Goal: Navigation & Orientation: Find specific page/section

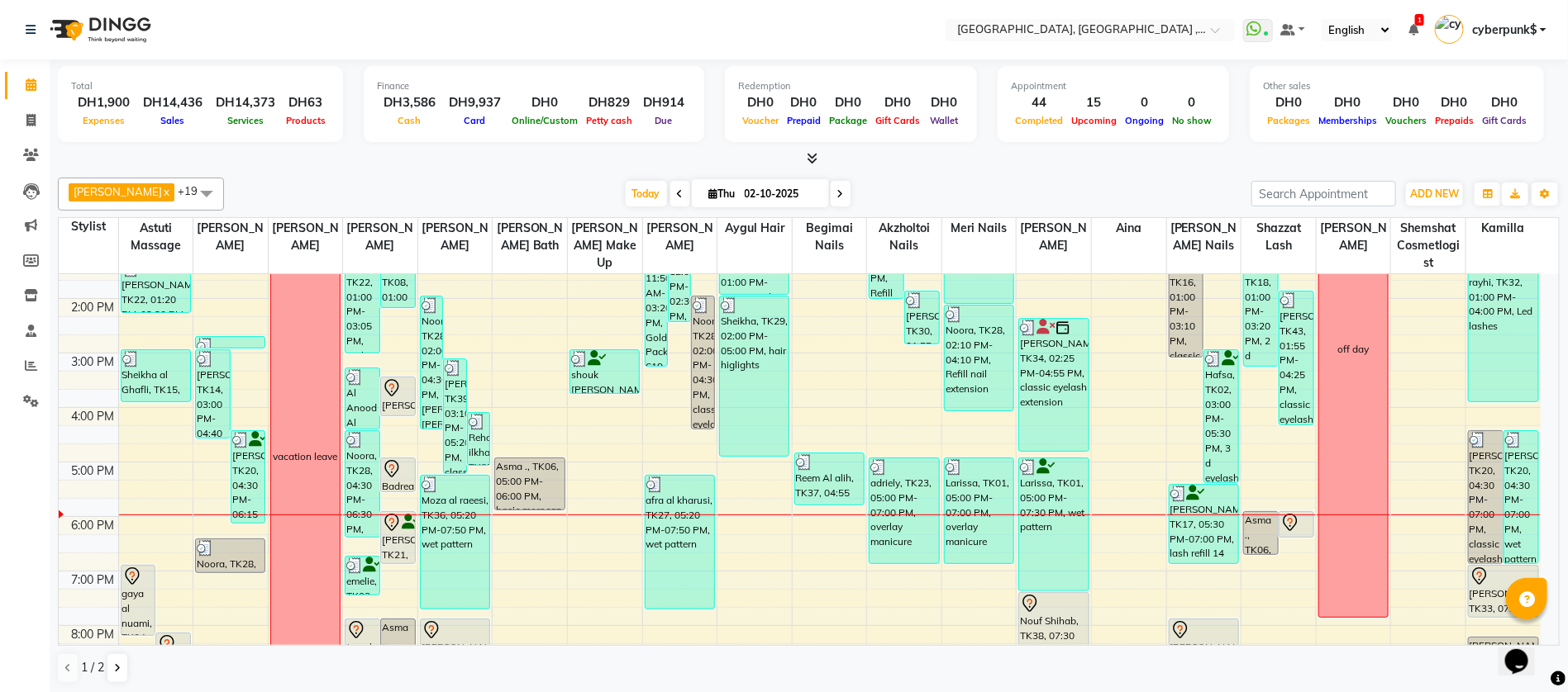
scroll to position [372, 0]
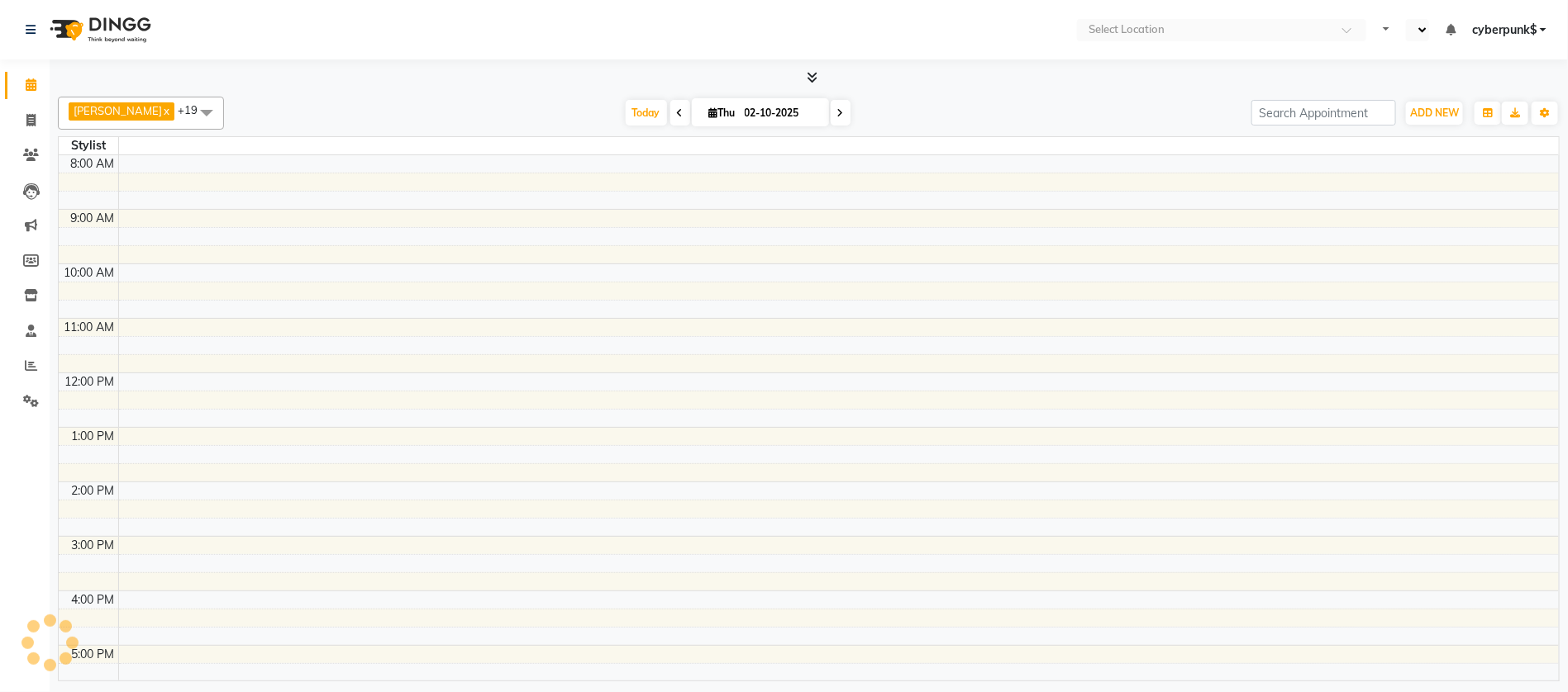
select select "en"
